Goal: Task Accomplishment & Management: Use online tool/utility

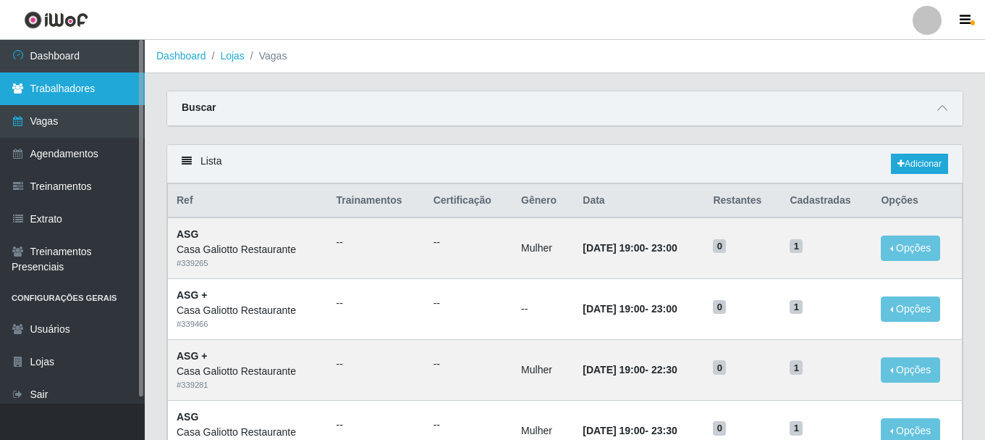
click at [85, 79] on link "Trabalhadores" at bounding box center [72, 88] width 145 height 33
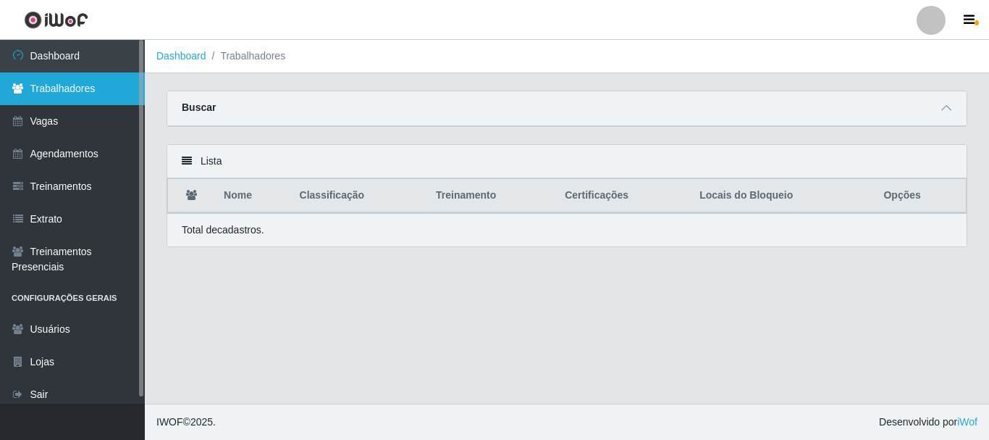
click at [74, 92] on link "Trabalhadores" at bounding box center [72, 88] width 145 height 33
click at [87, 86] on link "Trabalhadores" at bounding box center [72, 88] width 145 height 33
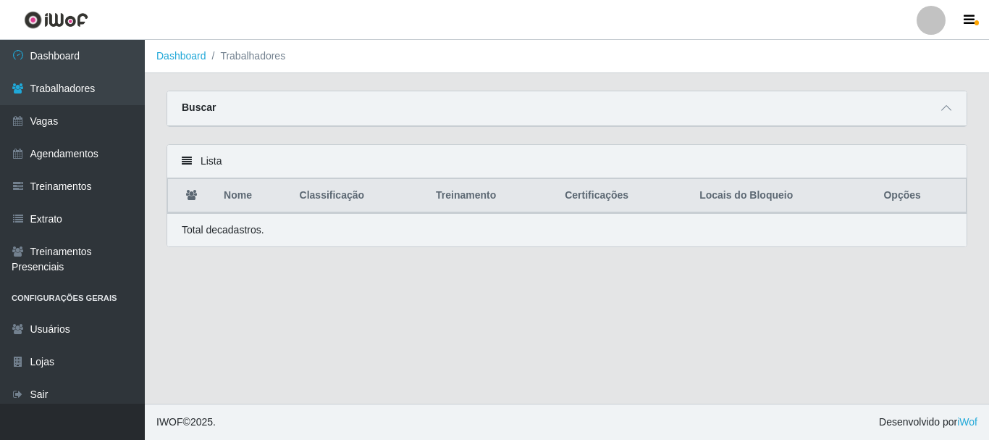
click at [270, 53] on li "Trabalhadores" at bounding box center [246, 56] width 80 height 15
click at [253, 56] on li "Trabalhadores" at bounding box center [246, 56] width 80 height 15
click at [182, 54] on link "Dashboard" at bounding box center [181, 56] width 50 height 12
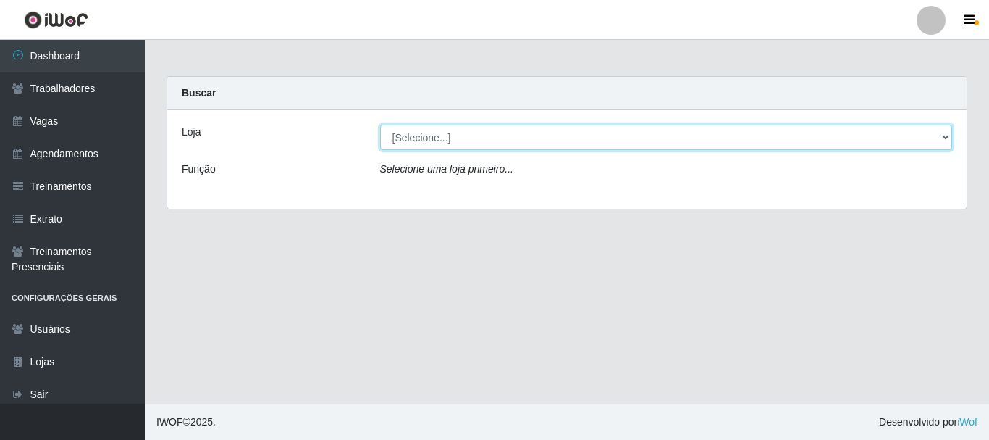
click at [474, 140] on select "[Selecione...] [GEOGRAPHIC_DATA]" at bounding box center [666, 137] width 573 height 25
select select "279"
click at [380, 125] on select "[Selecione...] [GEOGRAPHIC_DATA]" at bounding box center [666, 137] width 573 height 25
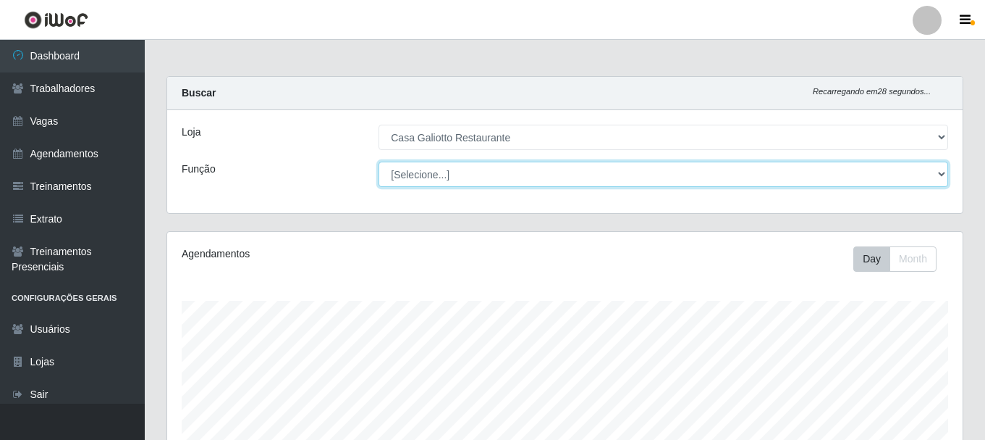
click at [519, 177] on select "[Selecione...] ASG ASG + ASG ++ Auxiliar de Cozinha Auxiliar de Cozinha + Auxil…" at bounding box center [664, 173] width 570 height 25
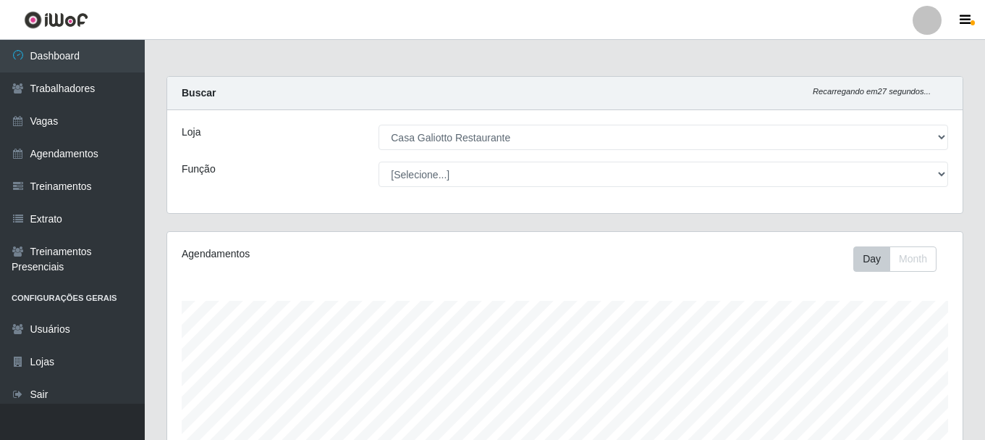
drag, startPoint x: 352, startPoint y: 162, endPoint x: 330, endPoint y: 166, distance: 22.0
click at [350, 162] on div "Função" at bounding box center [269, 173] width 197 height 25
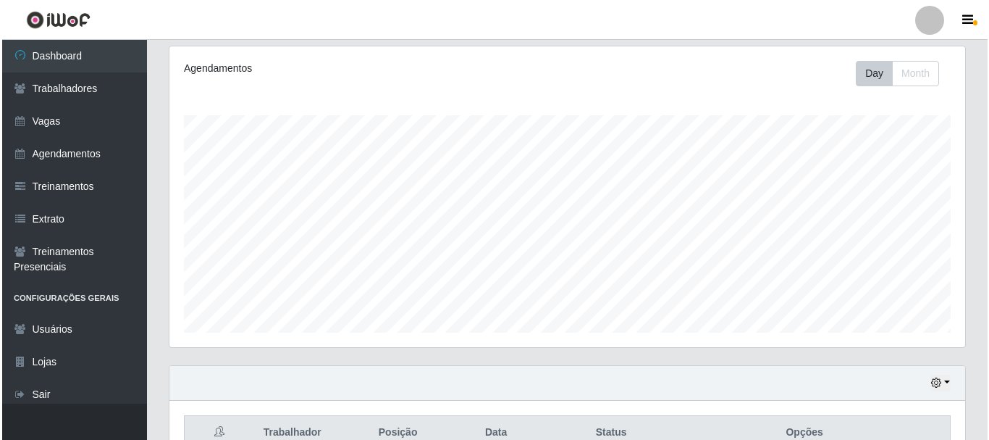
scroll to position [329, 0]
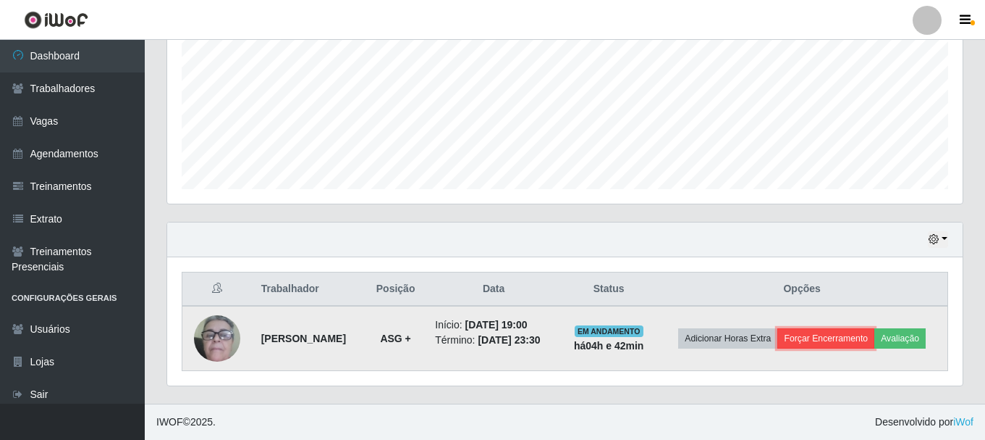
click at [857, 345] on button "Forçar Encerramento" at bounding box center [826, 338] width 97 height 20
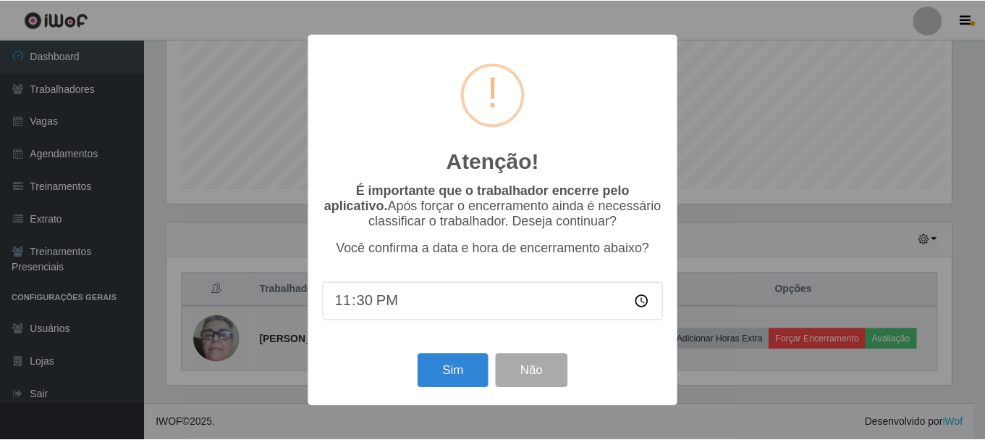
scroll to position [300, 789]
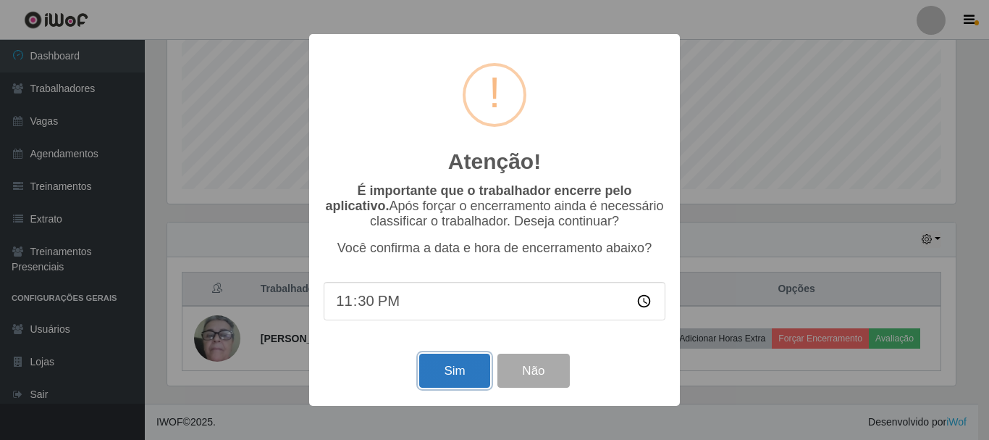
click at [453, 385] on button "Sim" at bounding box center [454, 370] width 70 height 34
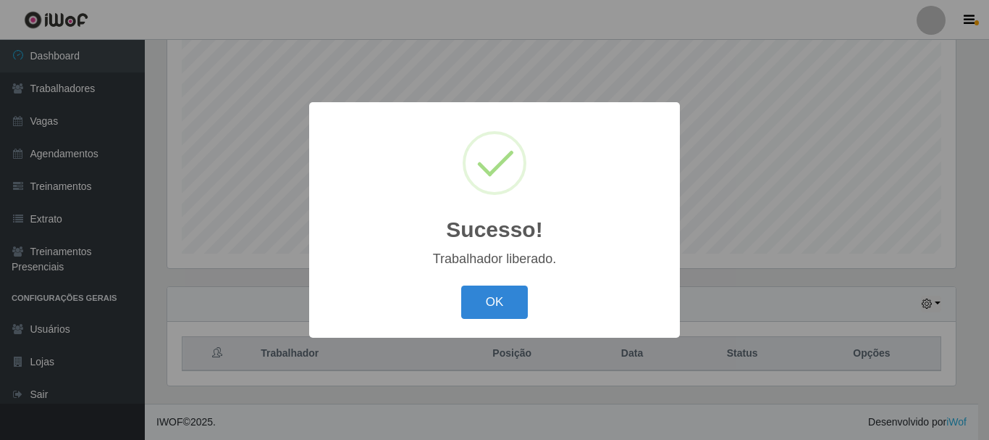
click at [486, 310] on button "OK" at bounding box center [494, 302] width 67 height 34
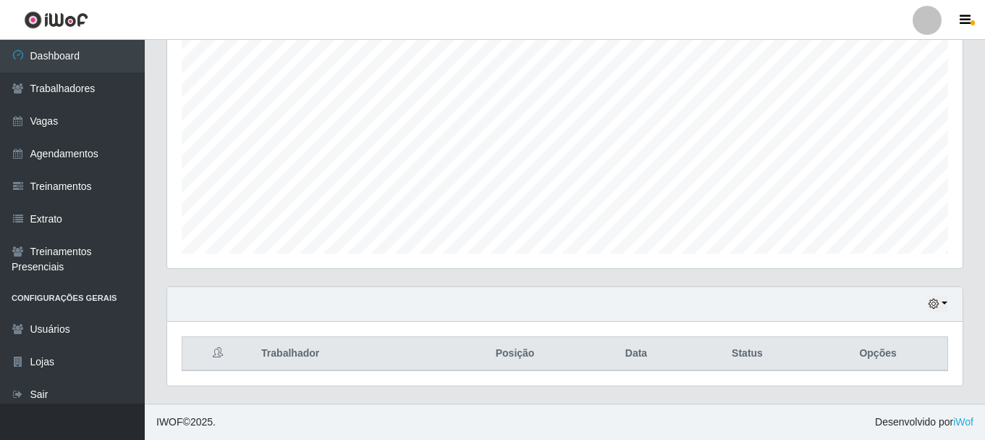
scroll to position [300, 796]
click at [941, 310] on button "button" at bounding box center [938, 303] width 20 height 17
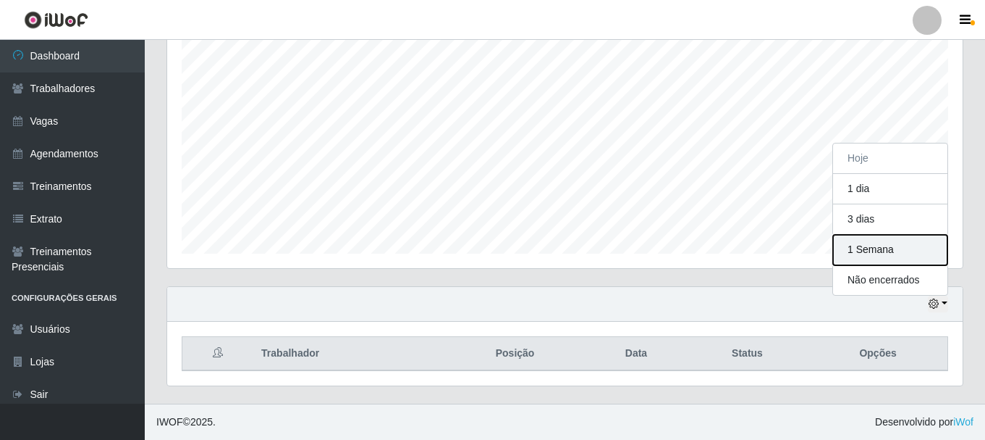
click at [875, 256] on button "1 Semana" at bounding box center [890, 250] width 114 height 30
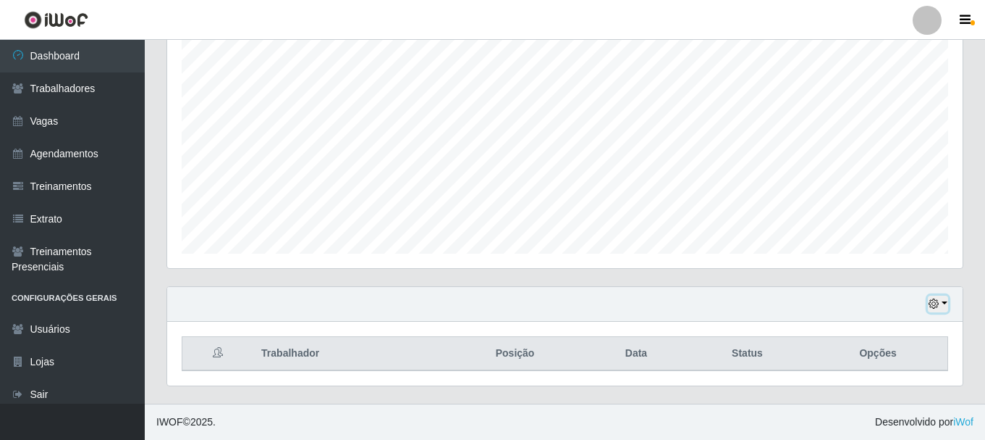
click at [935, 303] on icon "button" at bounding box center [934, 303] width 10 height 10
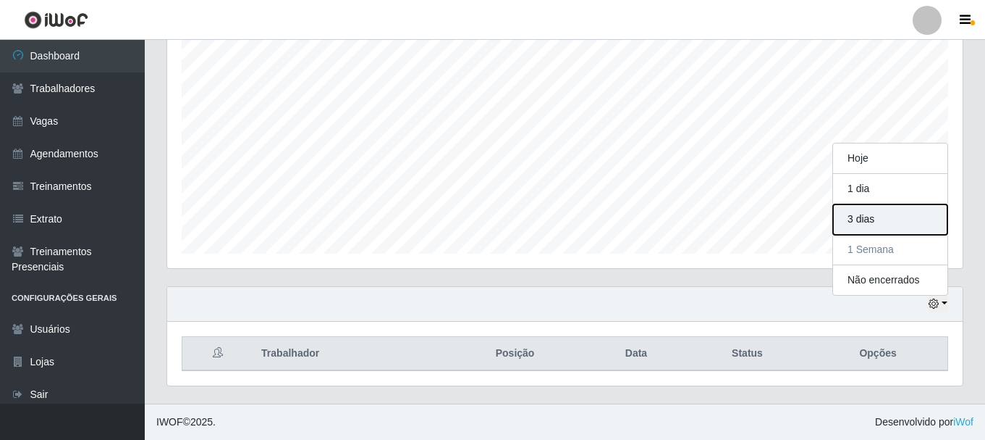
click at [869, 222] on button "3 dias" at bounding box center [890, 219] width 114 height 30
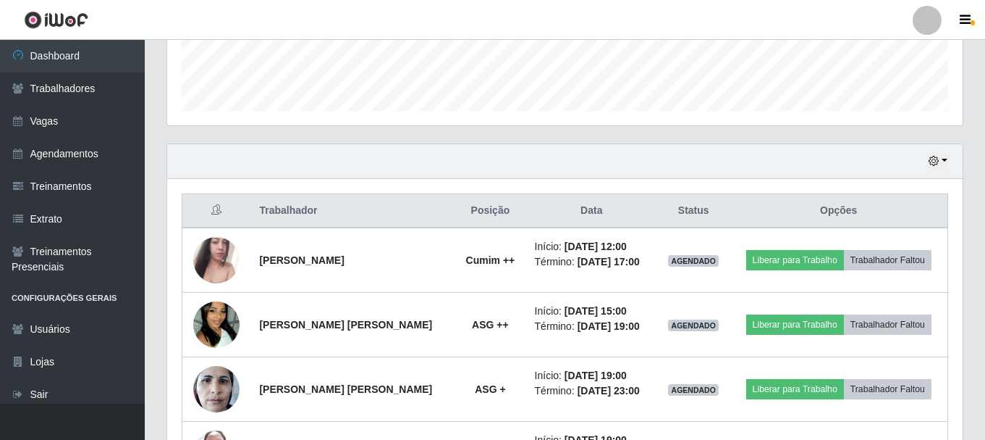
scroll to position [264, 0]
